Goal: Information Seeking & Learning: Learn about a topic

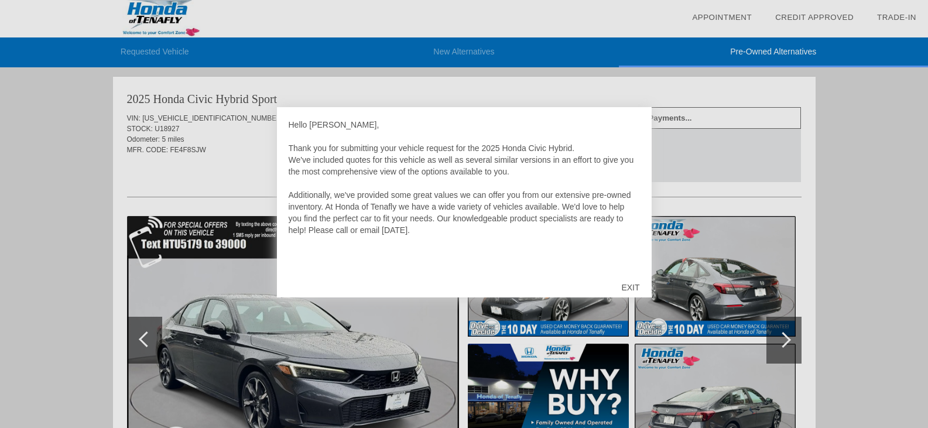
click at [636, 285] on div "EXIT" at bounding box center [631, 287] width 42 height 35
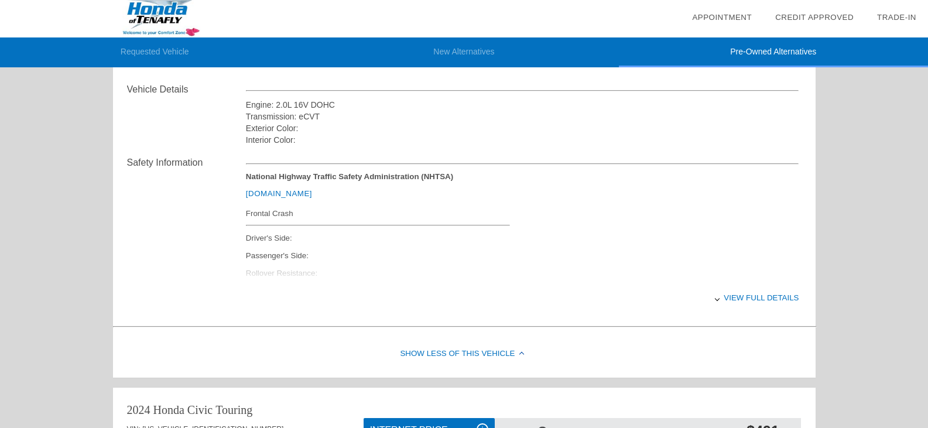
scroll to position [410, 0]
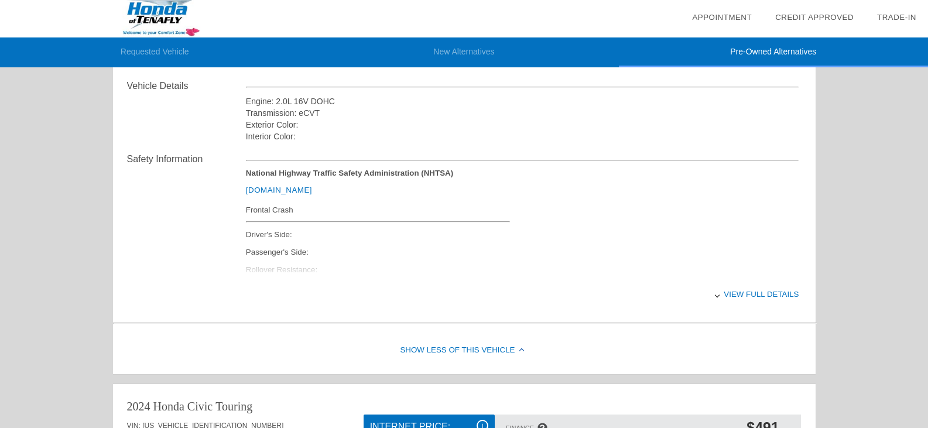
click at [764, 293] on div "View full details" at bounding box center [522, 294] width 553 height 29
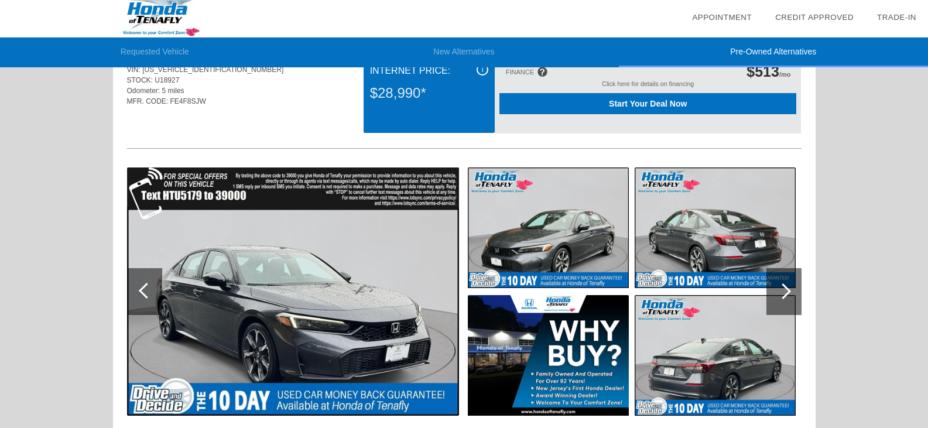
scroll to position [0, 0]
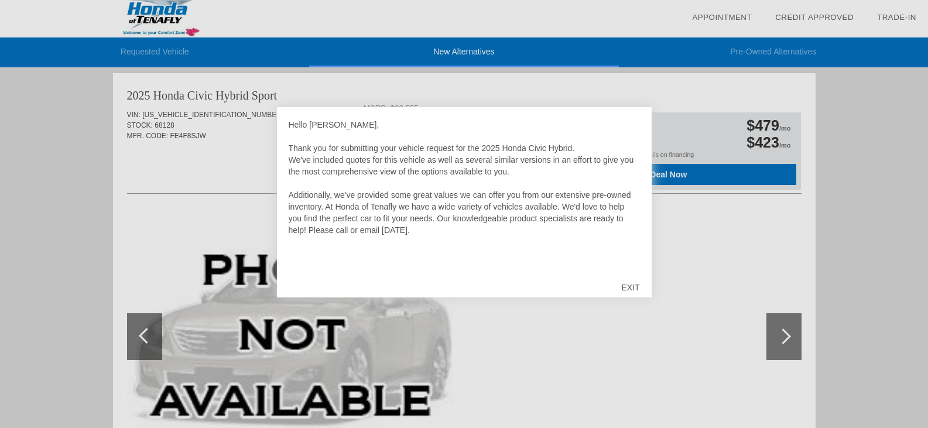
click at [629, 288] on div "EXIT" at bounding box center [631, 287] width 42 height 35
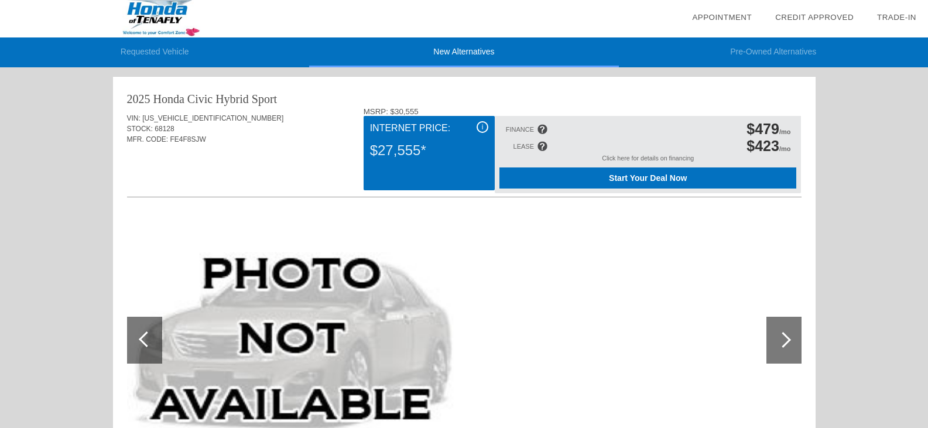
click at [777, 340] on div at bounding box center [783, 340] width 16 height 16
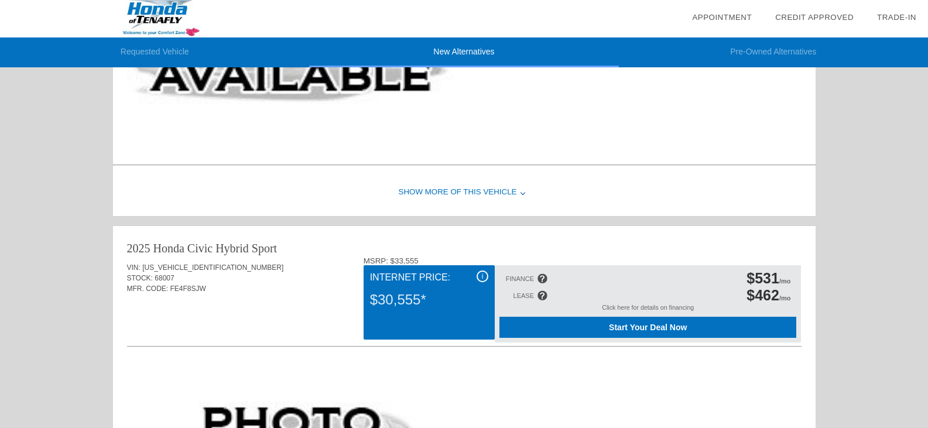
scroll to position [351, 0]
